Goal: Check status: Check status

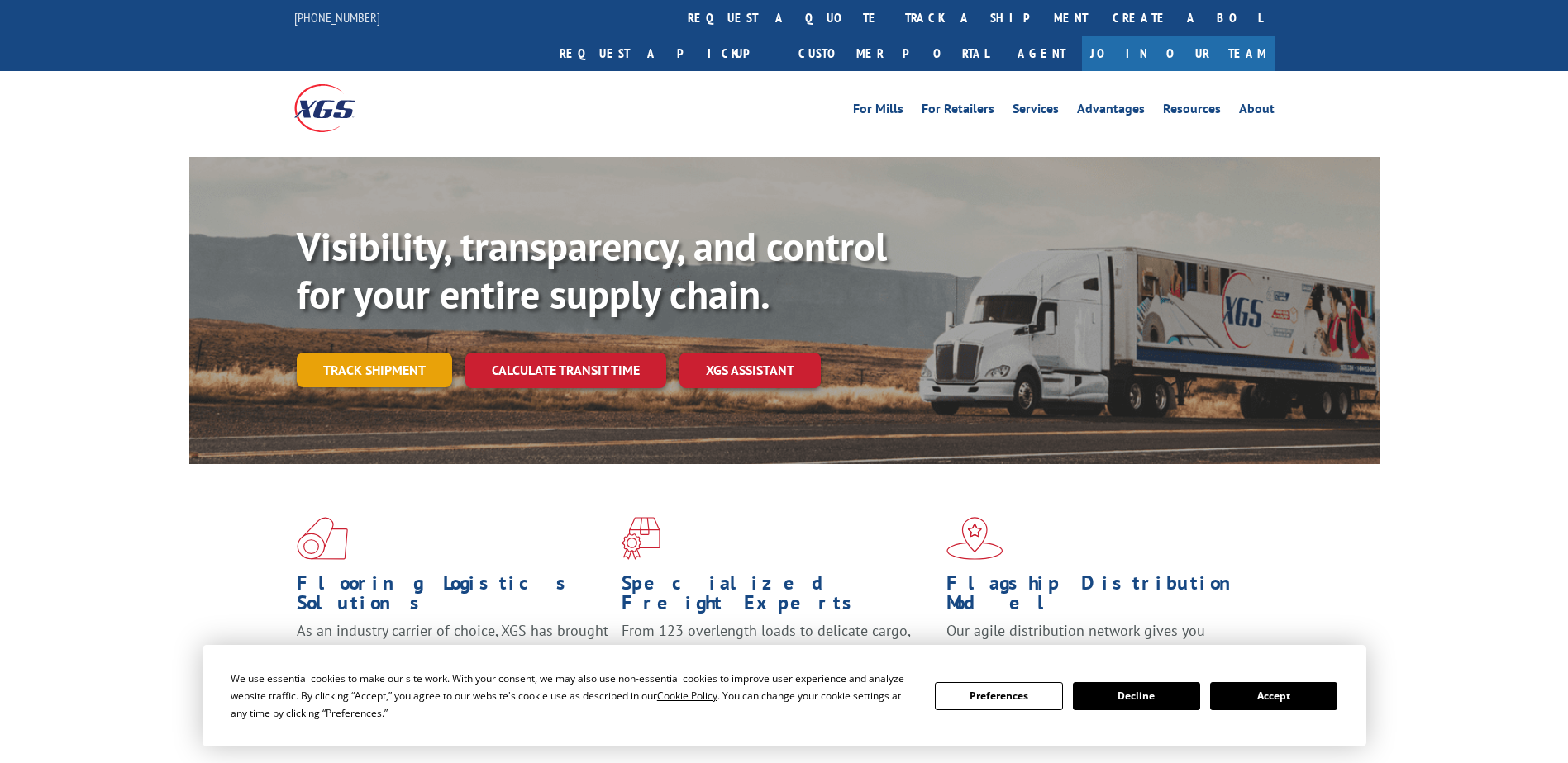
click at [404, 353] on link "Track shipment" at bounding box center [375, 370] width 155 height 35
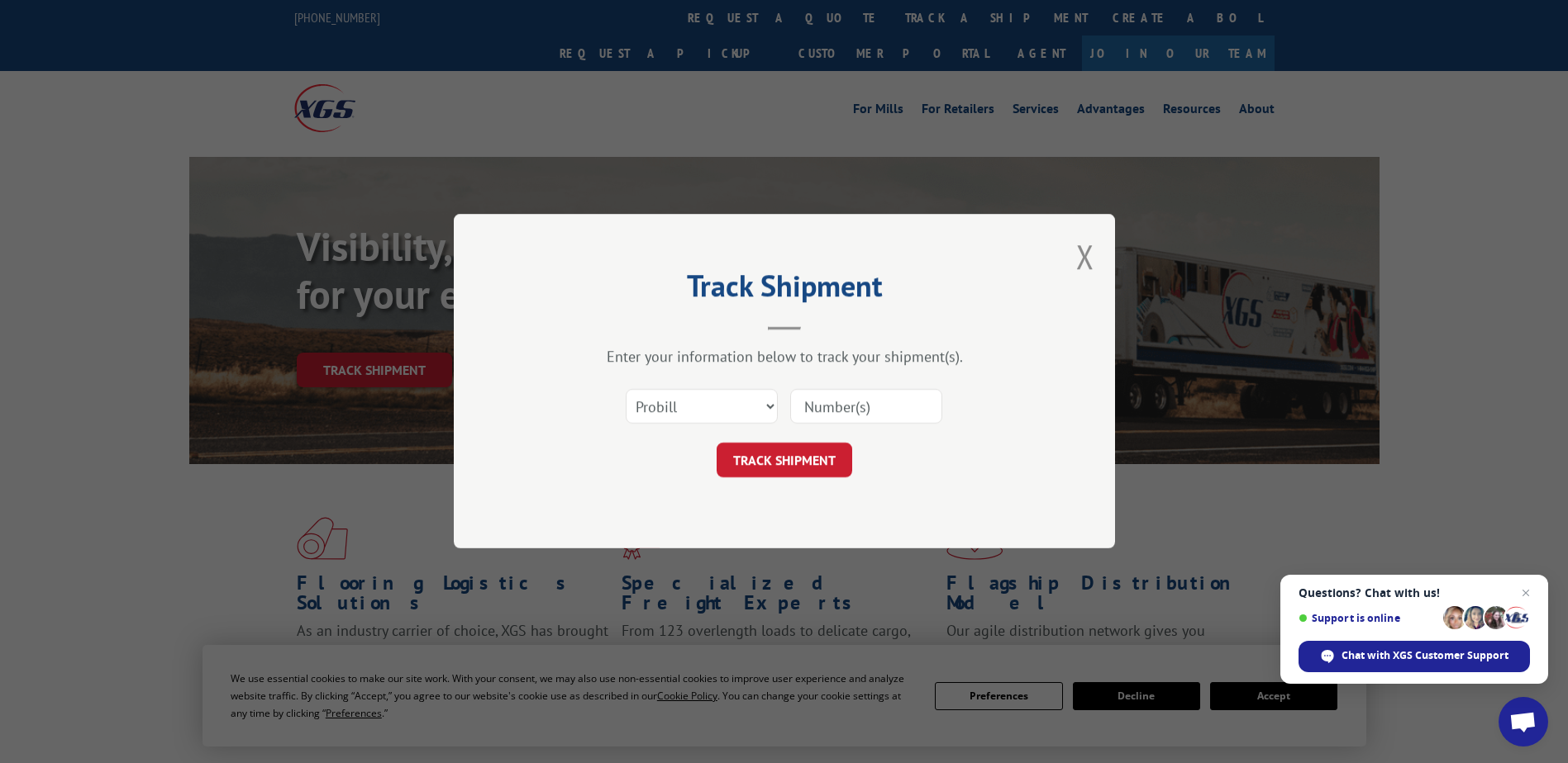
click at [822, 410] on input at bounding box center [866, 406] width 152 height 35
paste input "2867658"
type input "2867658"
click at [769, 458] on button "TRACK SHIPMENT" at bounding box center [784, 461] width 136 height 35
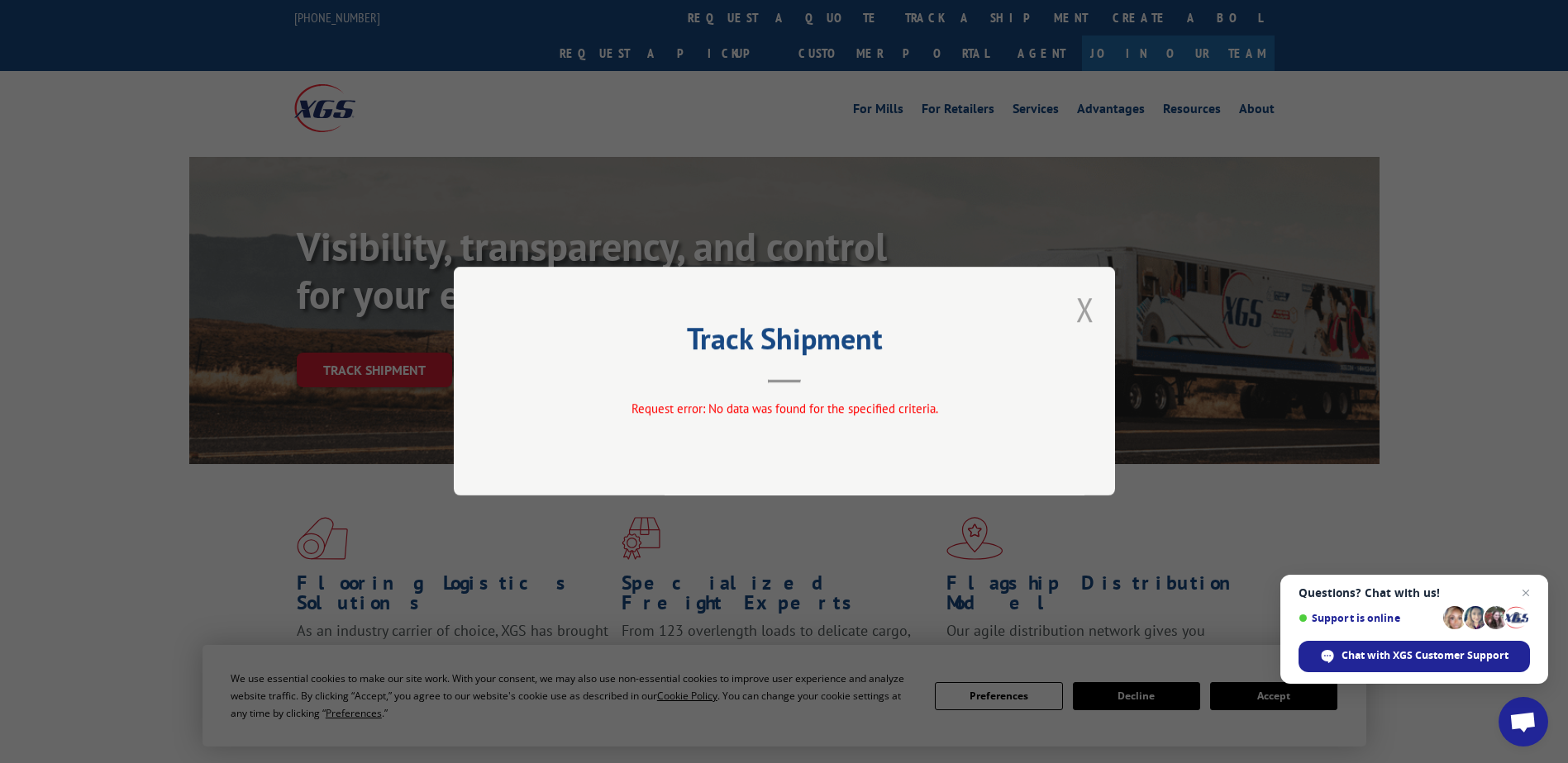
click at [1084, 313] on button "Close modal" at bounding box center [1085, 309] width 18 height 44
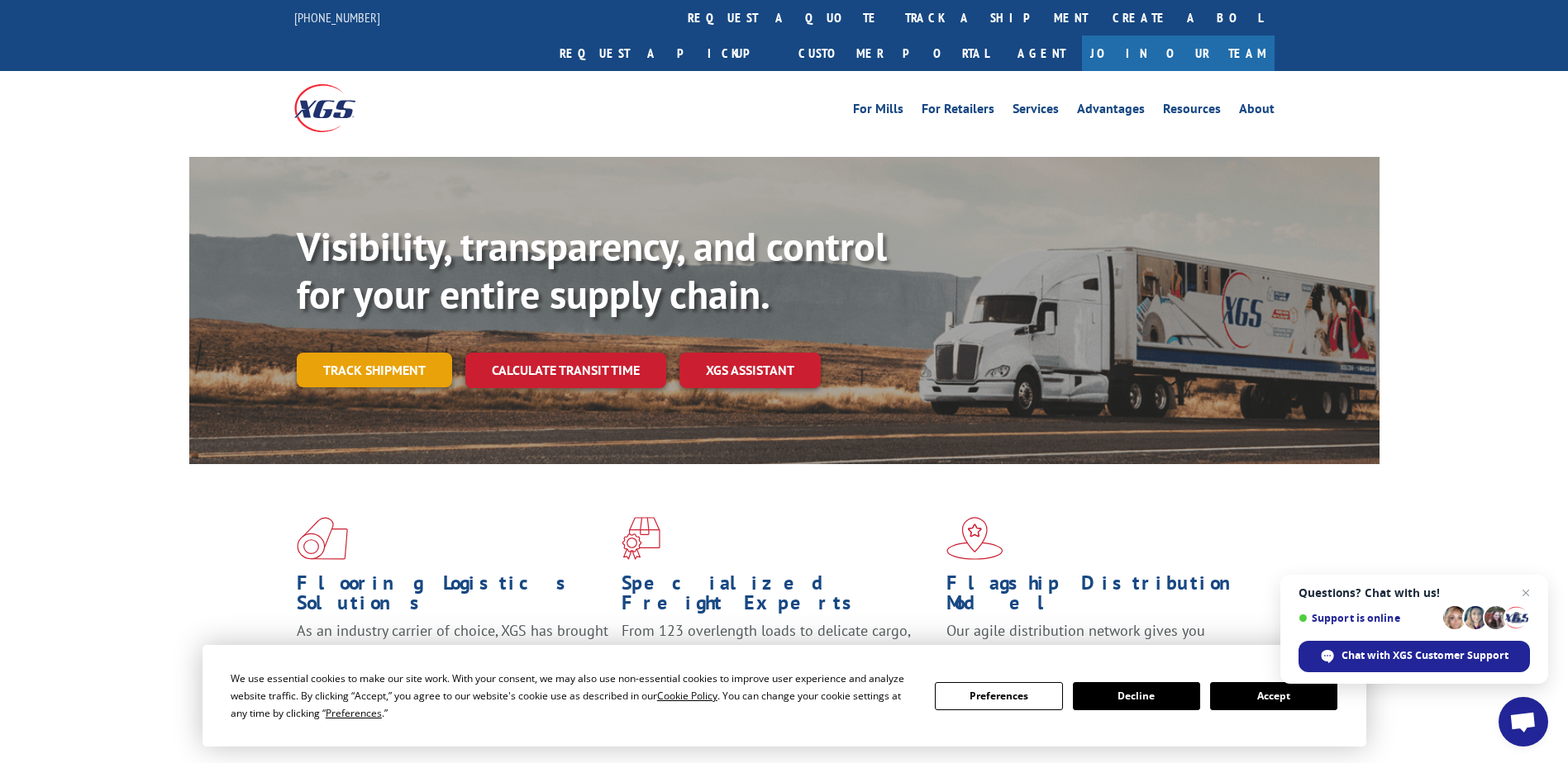
click at [377, 353] on link "Track shipment" at bounding box center [375, 370] width 155 height 35
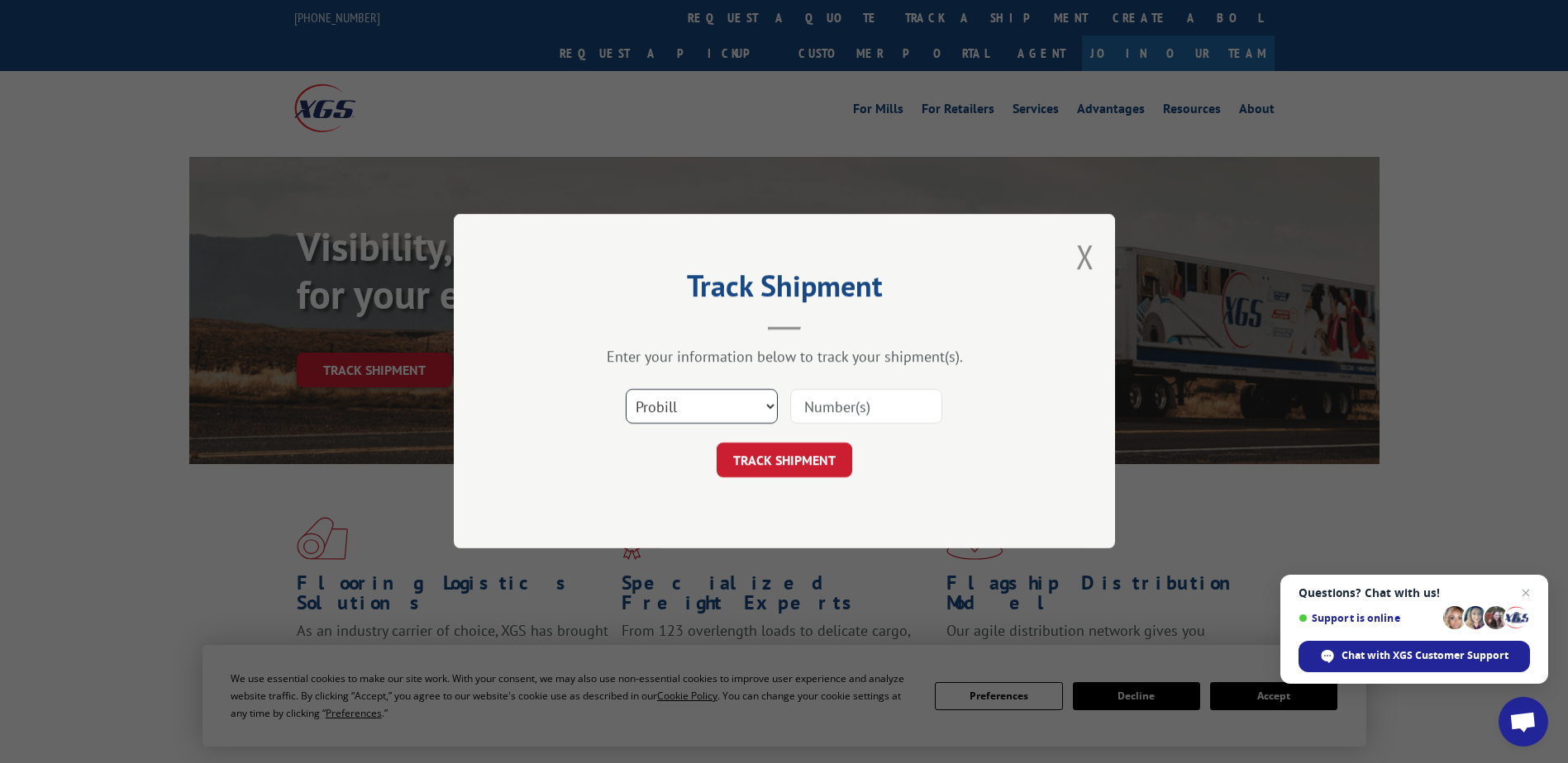
drag, startPoint x: 766, startPoint y: 400, endPoint x: 748, endPoint y: 408, distance: 19.7
click at [766, 400] on select "Select category... Probill BOL PO" at bounding box center [702, 406] width 152 height 35
select select "bol"
click at [626, 389] on select "Select category... Probill BOL PO" at bounding box center [702, 406] width 152 height 35
click at [831, 403] on input at bounding box center [866, 406] width 152 height 35
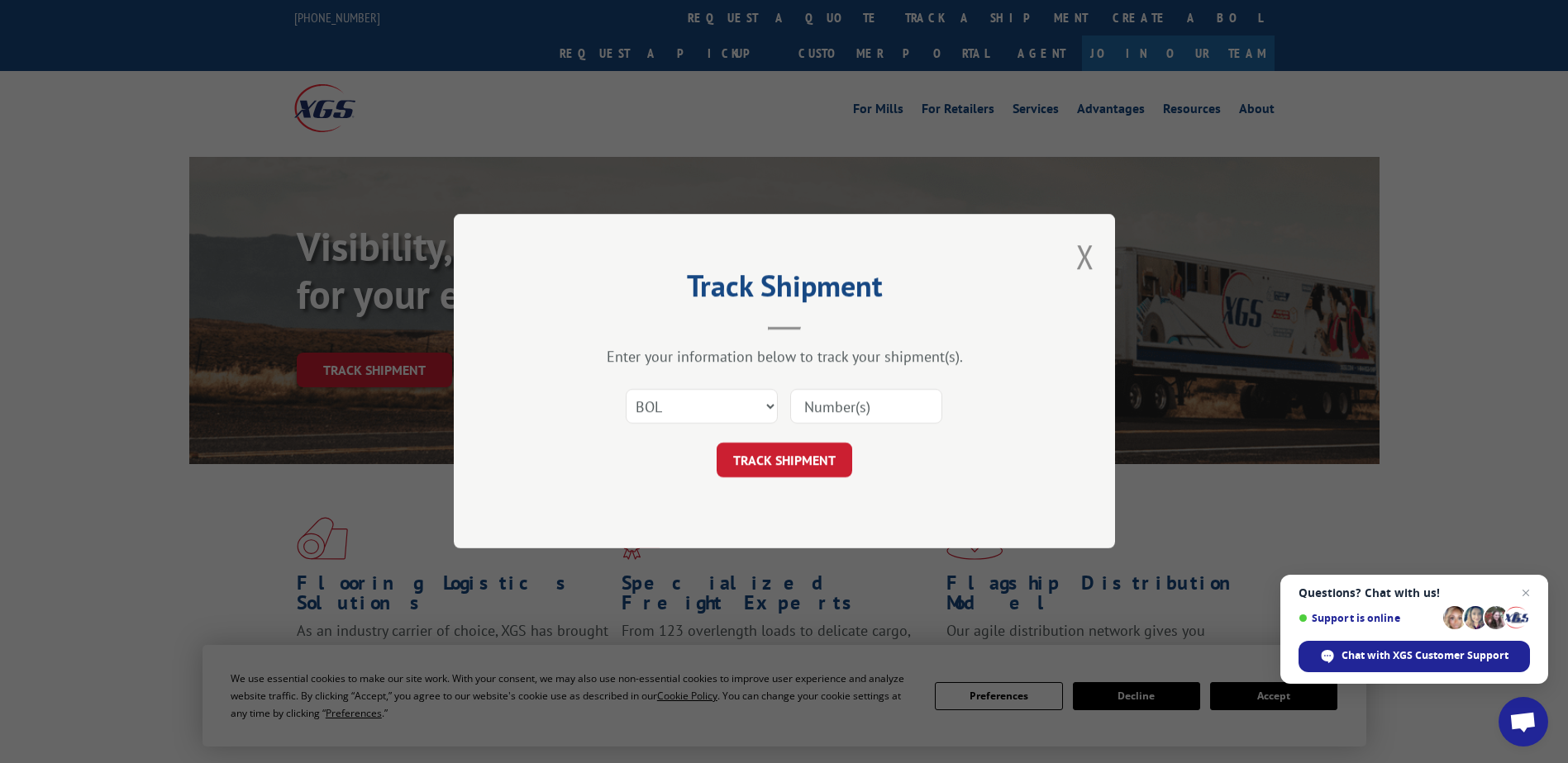
paste input "2867658"
type input "2867658"
click at [791, 453] on button "TRACK SHIPMENT" at bounding box center [784, 461] width 136 height 35
